Goal: Task Accomplishment & Management: Manage account settings

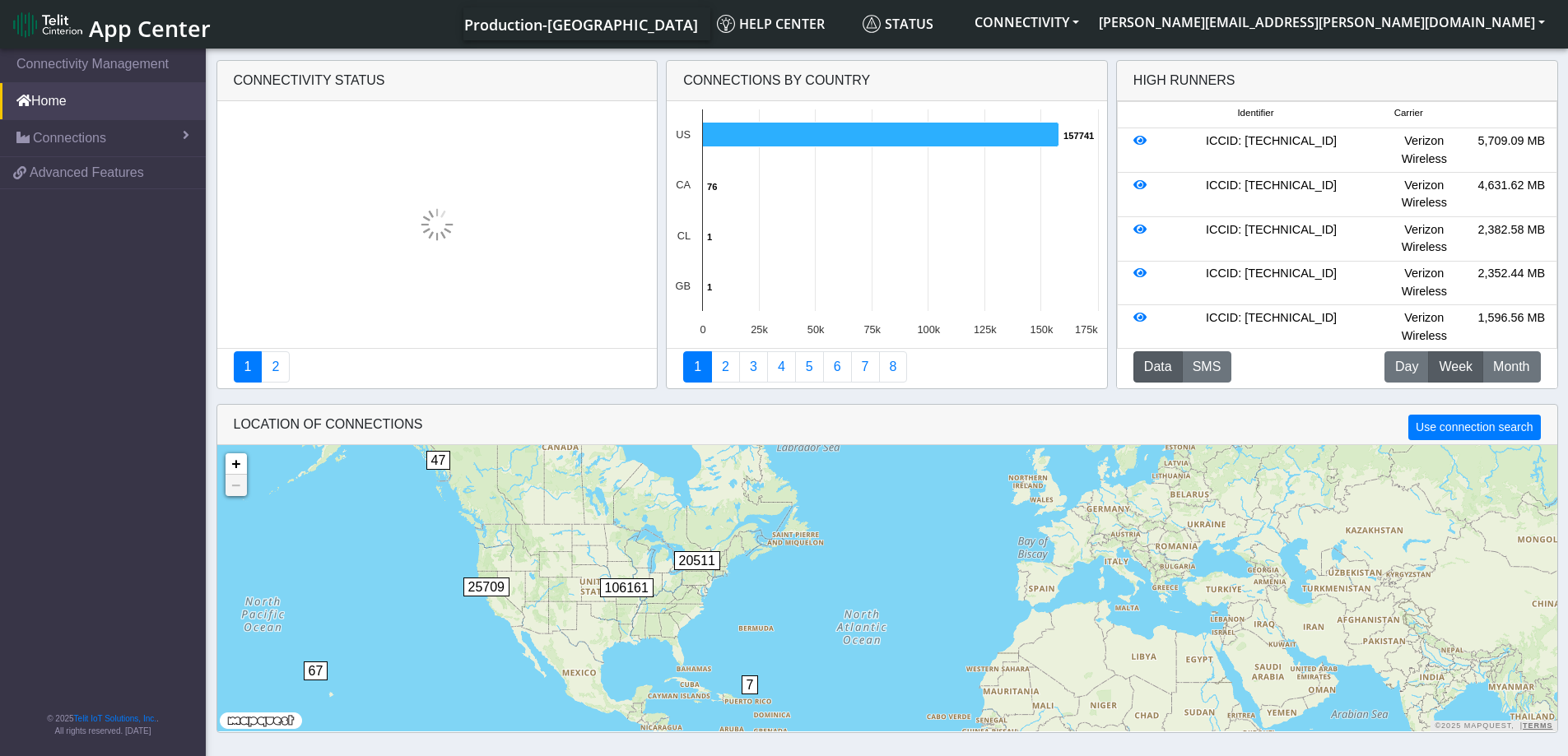
click at [137, 28] on span "App Center" at bounding box center [149, 28] width 122 height 30
click at [1475, 20] on button "[PERSON_NAME][EMAIL_ADDRESS][PERSON_NAME][DOMAIN_NAME]" at bounding box center [1321, 22] width 465 height 29
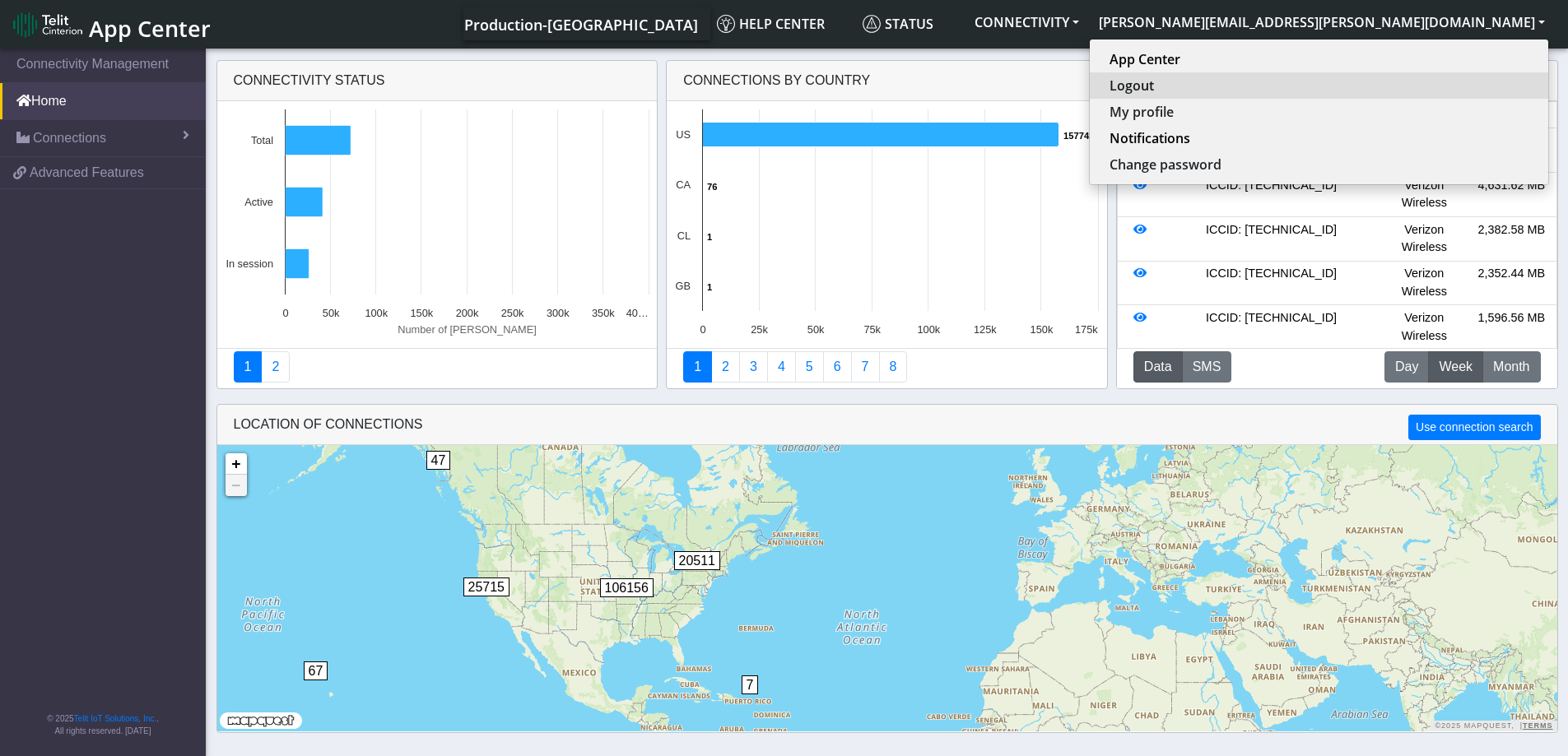
click at [1410, 84] on button "Logout" at bounding box center [1319, 85] width 459 height 27
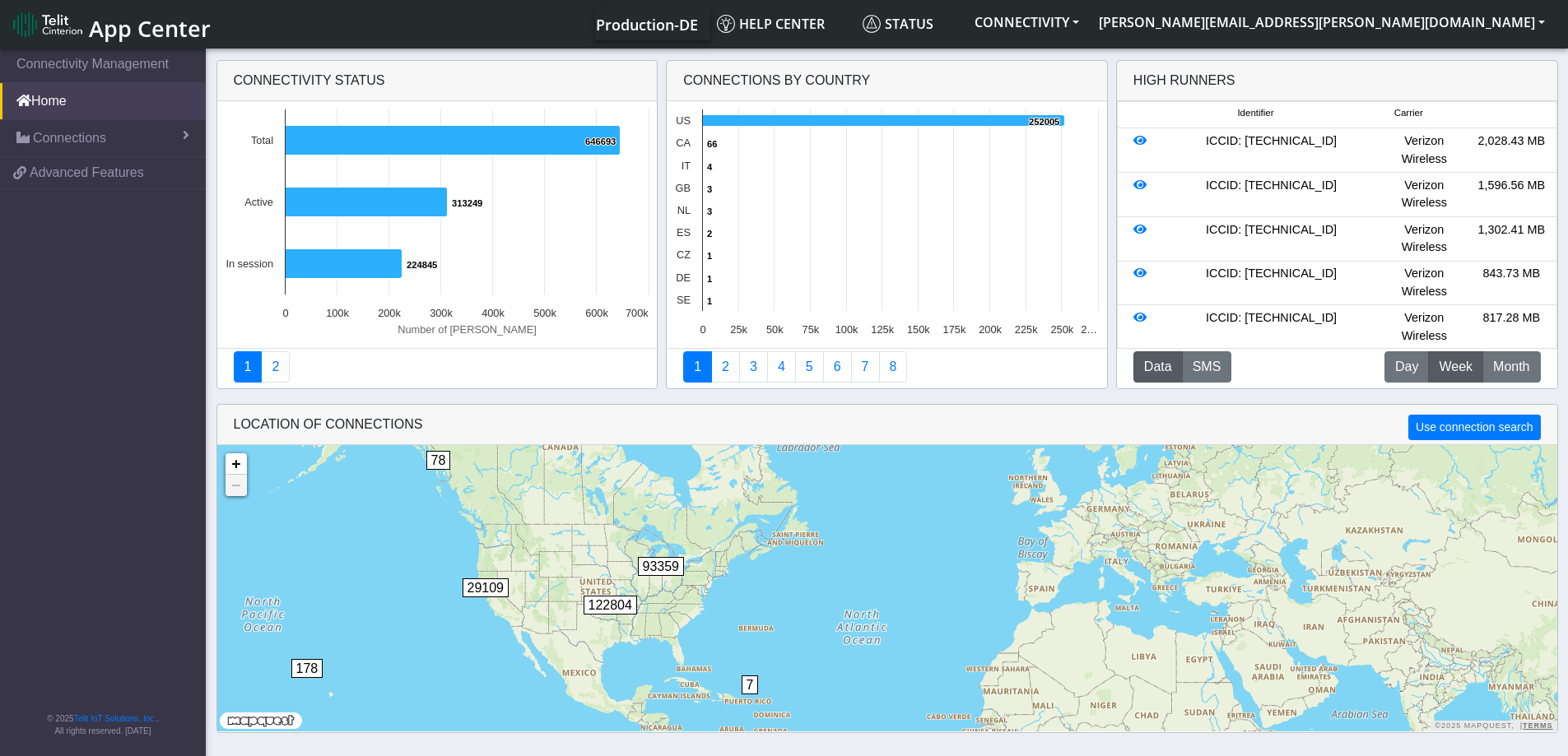
click at [118, 28] on span "App Center" at bounding box center [149, 28] width 122 height 30
click at [209, 256] on div "Connectivity status Created with Highcharts 11.2.0 Number of [PERSON_NAME] 6466…" at bounding box center [886, 397] width 1568 height 688
click at [1459, 21] on button "[PERSON_NAME][EMAIL_ADDRESS][PERSON_NAME][DOMAIN_NAME]" at bounding box center [1321, 22] width 465 height 29
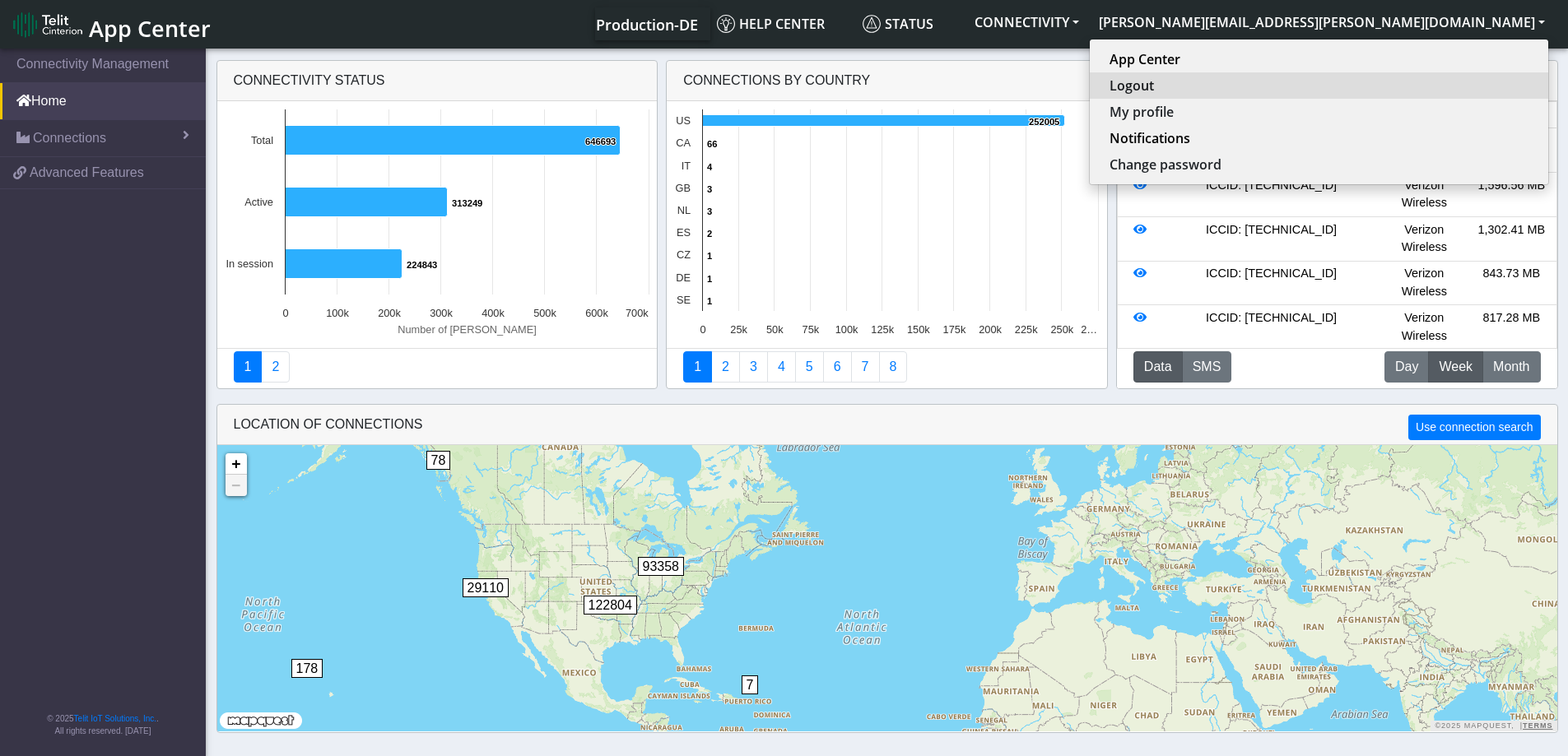
click at [1398, 91] on button "Logout" at bounding box center [1319, 85] width 459 height 27
